Goal: Transaction & Acquisition: Book appointment/travel/reservation

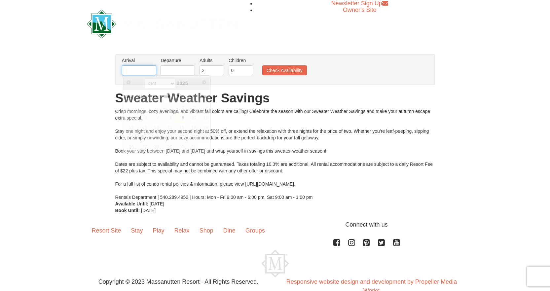
click at [141, 71] on input "text" at bounding box center [139, 70] width 34 height 10
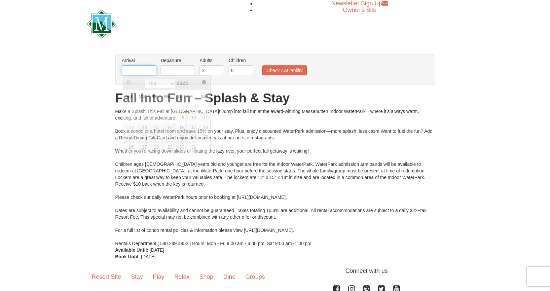
click at [143, 71] on input "text" at bounding box center [139, 70] width 34 height 10
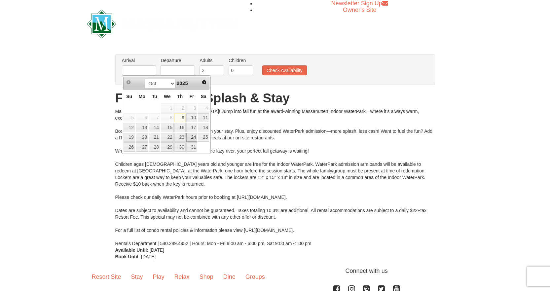
click at [192, 136] on link "24" at bounding box center [191, 137] width 11 height 9
type input "10/24/2025"
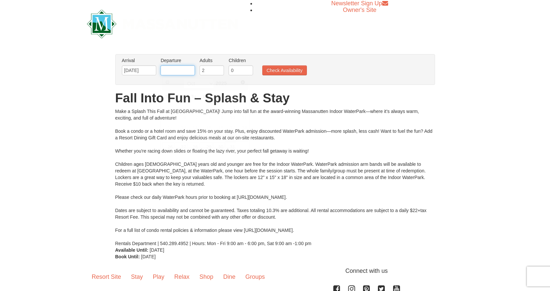
click at [192, 70] on input "text" at bounding box center [178, 70] width 34 height 10
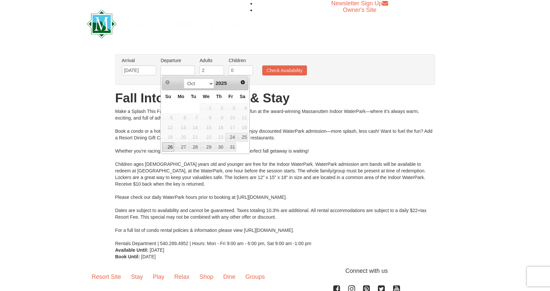
click at [170, 147] on link "26" at bounding box center [168, 146] width 12 height 9
type input "10/26/2025"
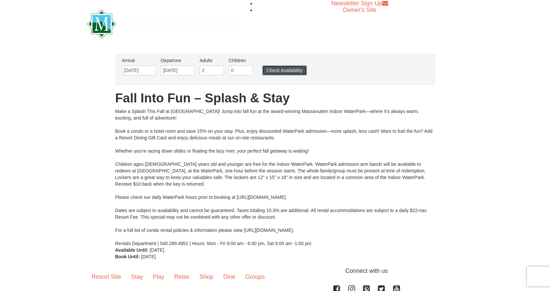
click at [278, 69] on button "Check Availability" at bounding box center [284, 70] width 45 height 10
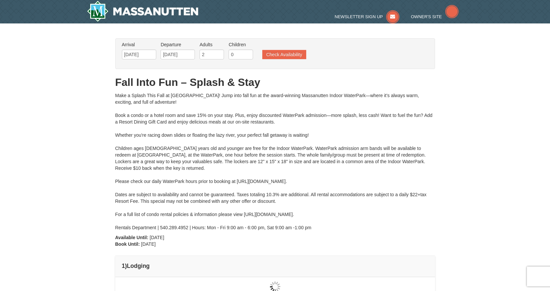
type input "10/25/2025"
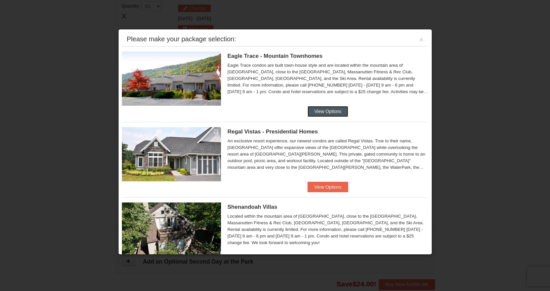
click at [317, 114] on button "View Options" at bounding box center [328, 111] width 40 height 11
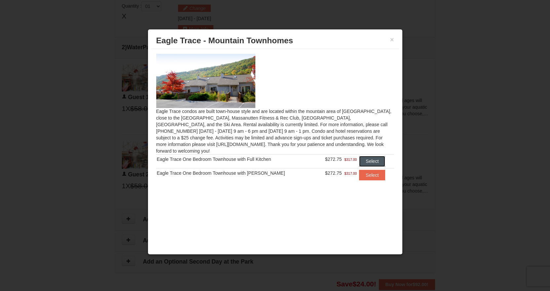
click at [363, 156] on button "Select" at bounding box center [372, 161] width 26 height 11
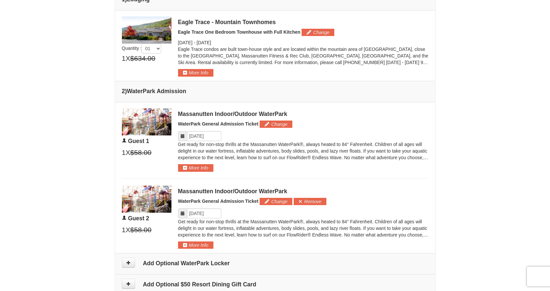
scroll to position [264, 0]
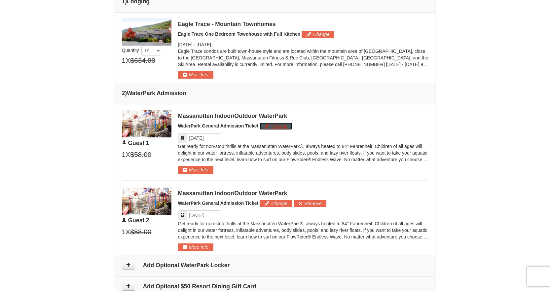
click at [273, 130] on button "Change" at bounding box center [276, 126] width 33 height 7
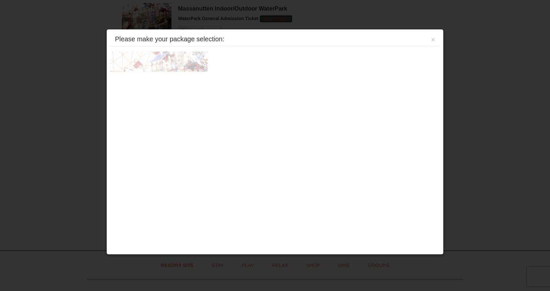
scroll to position [375, 0]
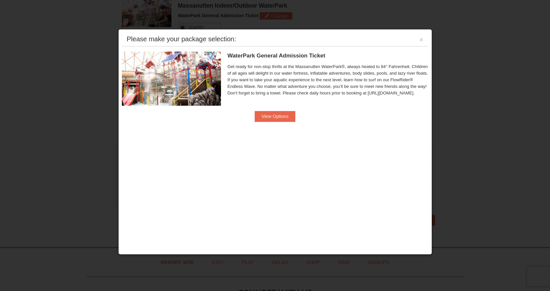
click at [277, 124] on div "WaterPark General Admission Ticket Massanutten Indoor/Outdoor WaterPark Get rea…" at bounding box center [275, 86] width 307 height 80
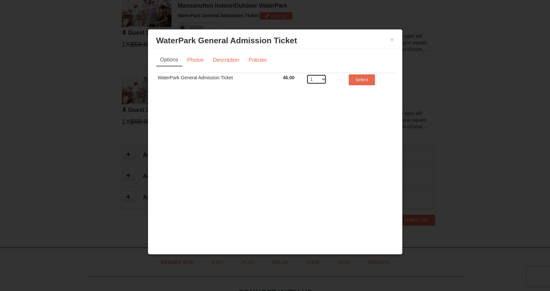
click at [325, 79] on select "1 2 3 4 5 6 7 8" at bounding box center [317, 79] width 20 height 10
select select "2"
click at [307, 74] on select "1 2 3 4 5 6 7 8" at bounding box center [317, 79] width 20 height 10
click at [358, 78] on button "Select" at bounding box center [362, 79] width 26 height 11
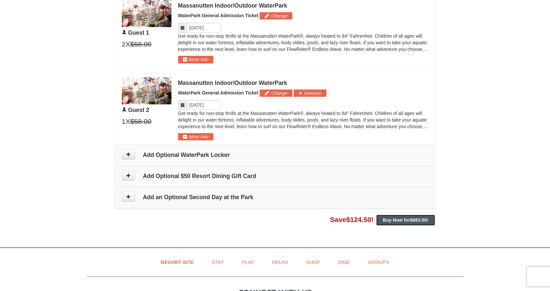
click at [391, 220] on strong "Buy Now for $683.50 !" at bounding box center [406, 219] width 46 height 5
click at [389, 219] on strong "Buy Now for $683.50 !" at bounding box center [406, 219] width 46 height 5
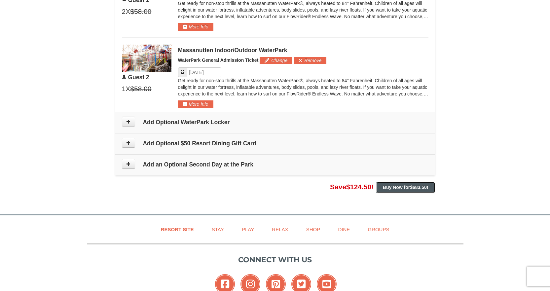
scroll to position [408, 0]
click at [389, 188] on strong "Buy Now for $683.50 !" at bounding box center [406, 186] width 46 height 5
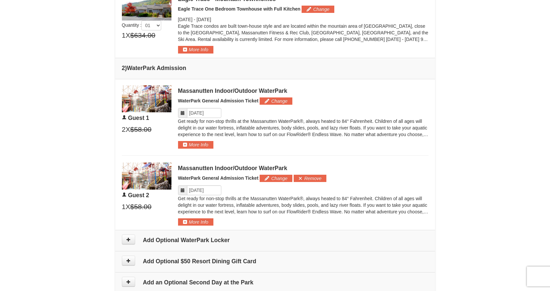
scroll to position [276, 0]
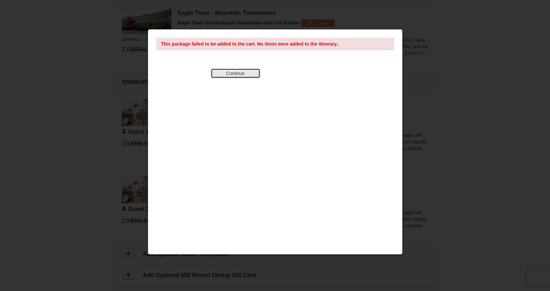
click at [235, 74] on button "Continue" at bounding box center [236, 73] width 50 height 10
click at [234, 74] on button "Continue" at bounding box center [236, 73] width 50 height 10
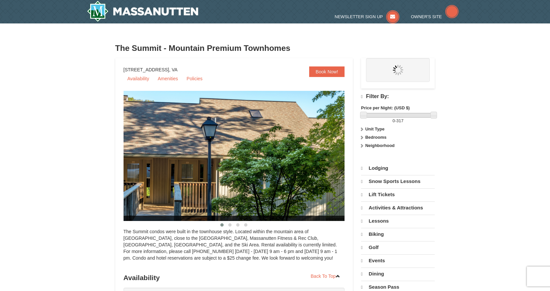
select select "10"
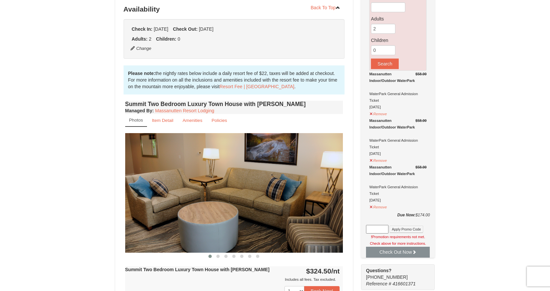
scroll to position [132, 0]
